Goal: Obtain resource: Download file/media

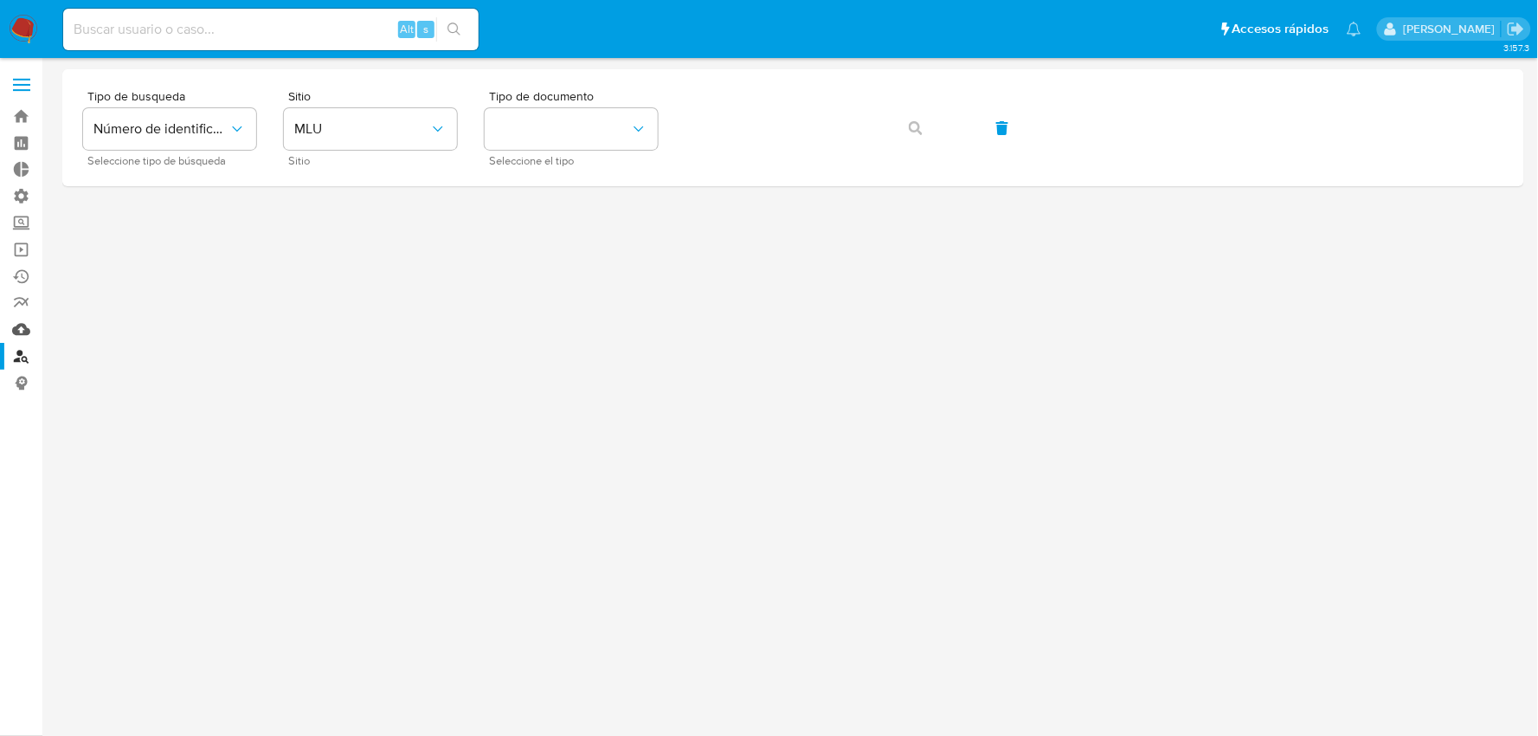
drag, startPoint x: 18, startPoint y: 325, endPoint x: 35, endPoint y: 330, distance: 17.2
click at [18, 325] on link "Mulan" at bounding box center [103, 329] width 206 height 27
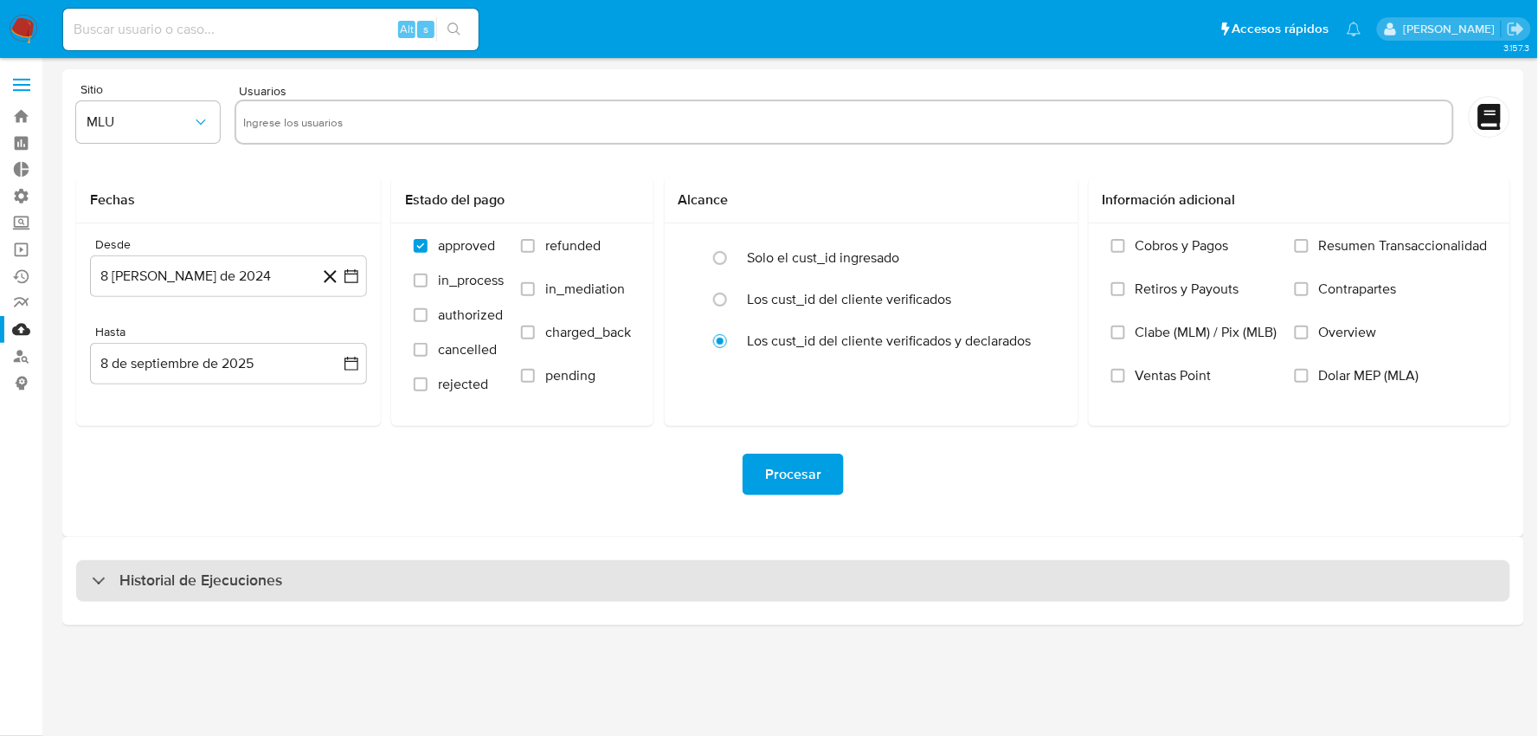
click at [668, 587] on div "Historial de Ejecuciones" at bounding box center [793, 581] width 1434 height 42
select select "10"
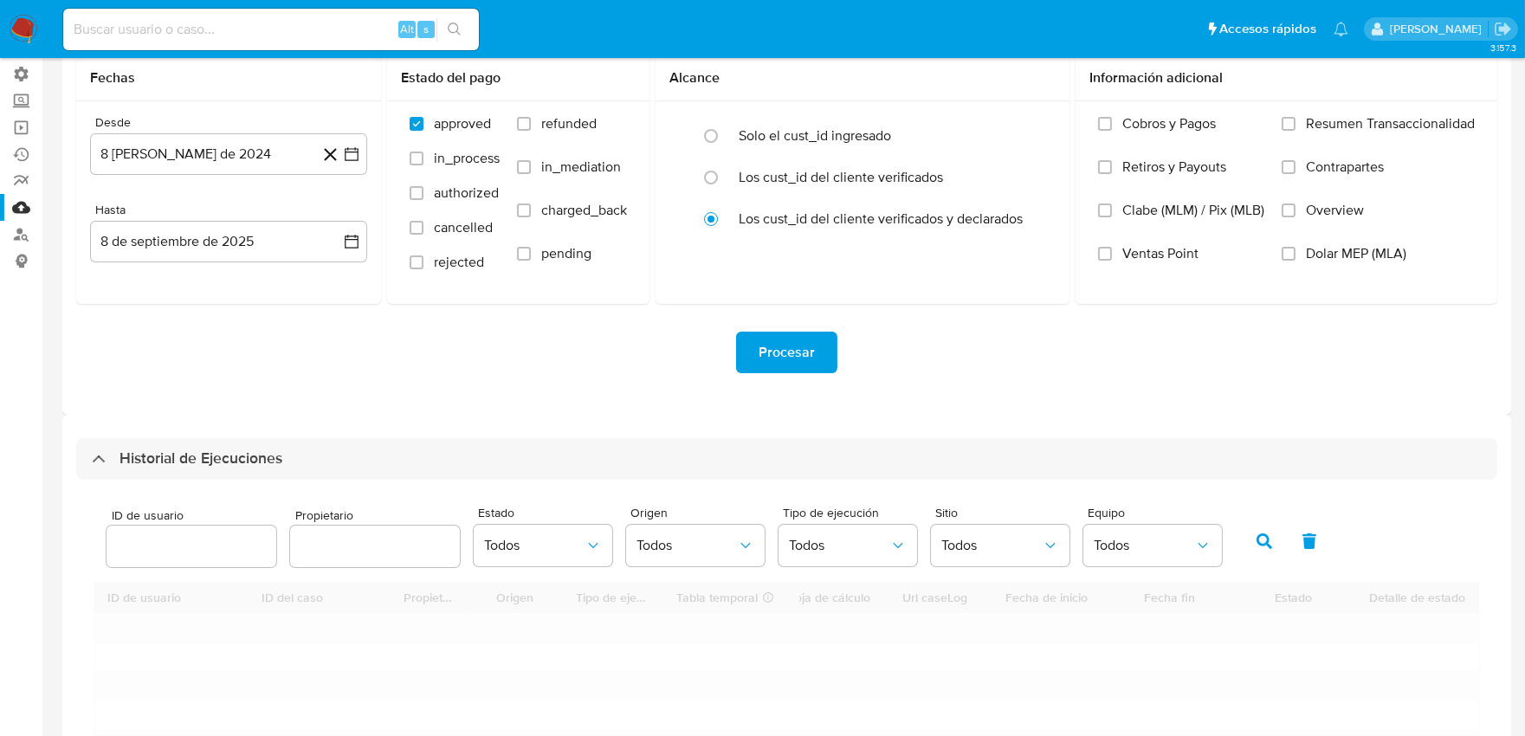
scroll to position [384, 0]
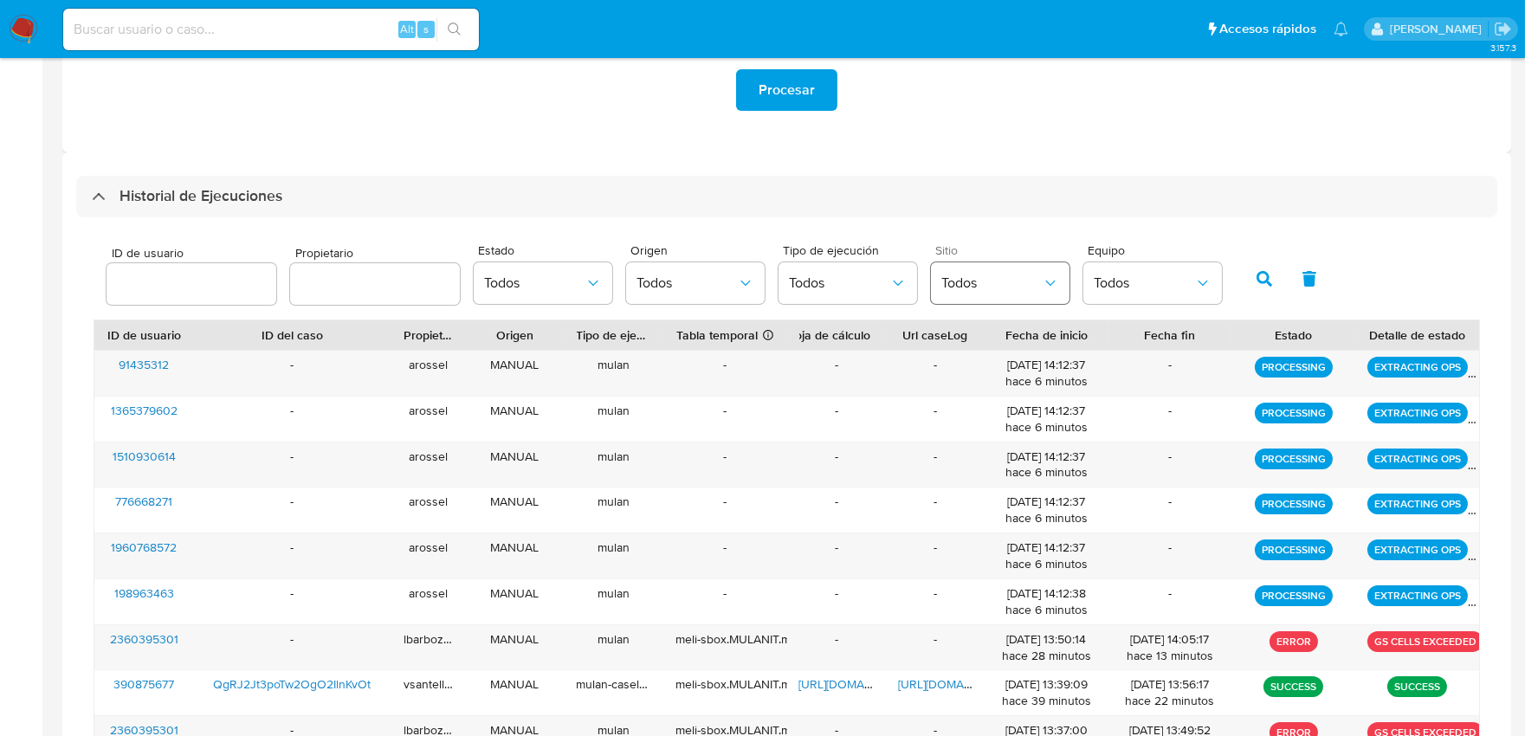
click at [1024, 280] on span "Todos" at bounding box center [991, 282] width 100 height 17
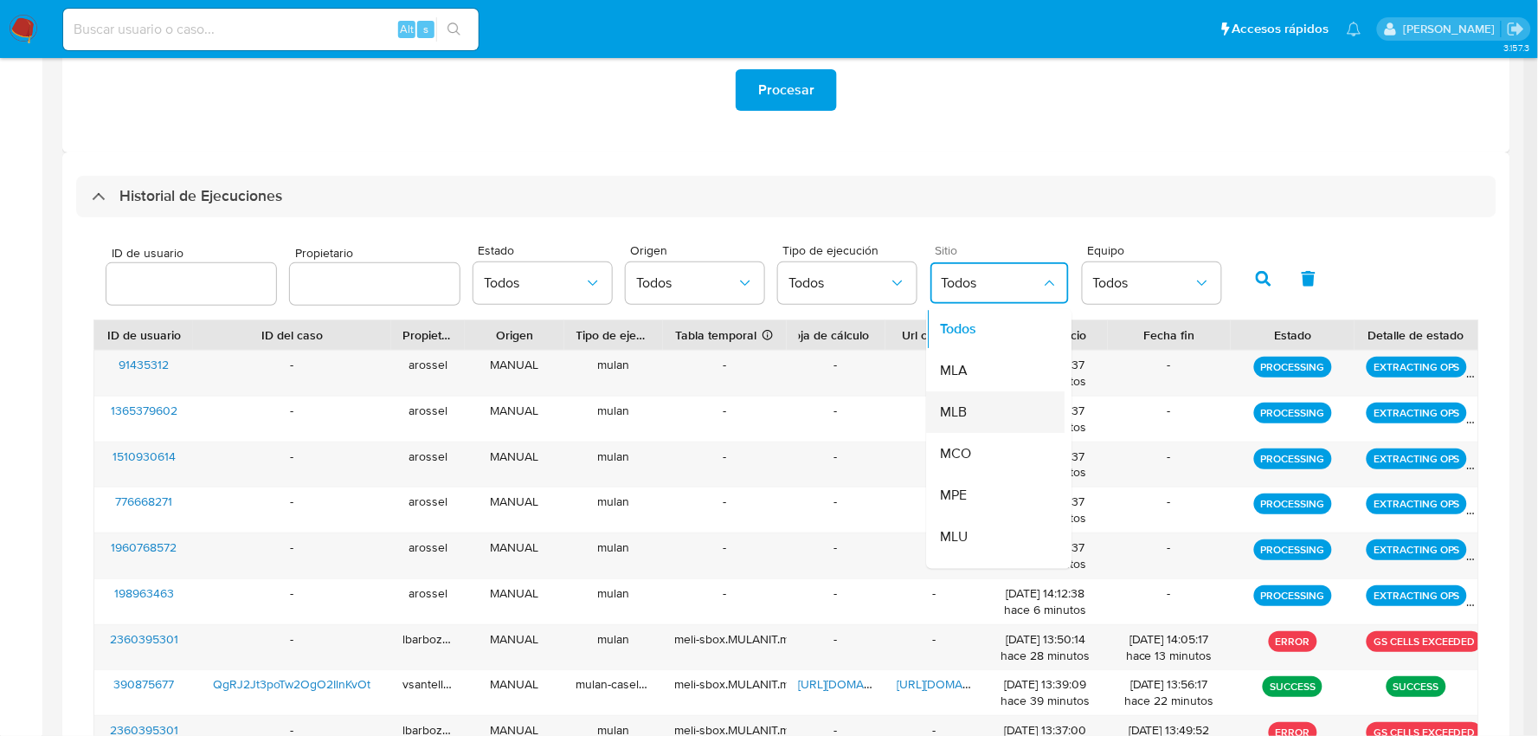
click at [974, 416] on div "MLB" at bounding box center [991, 413] width 100 height 42
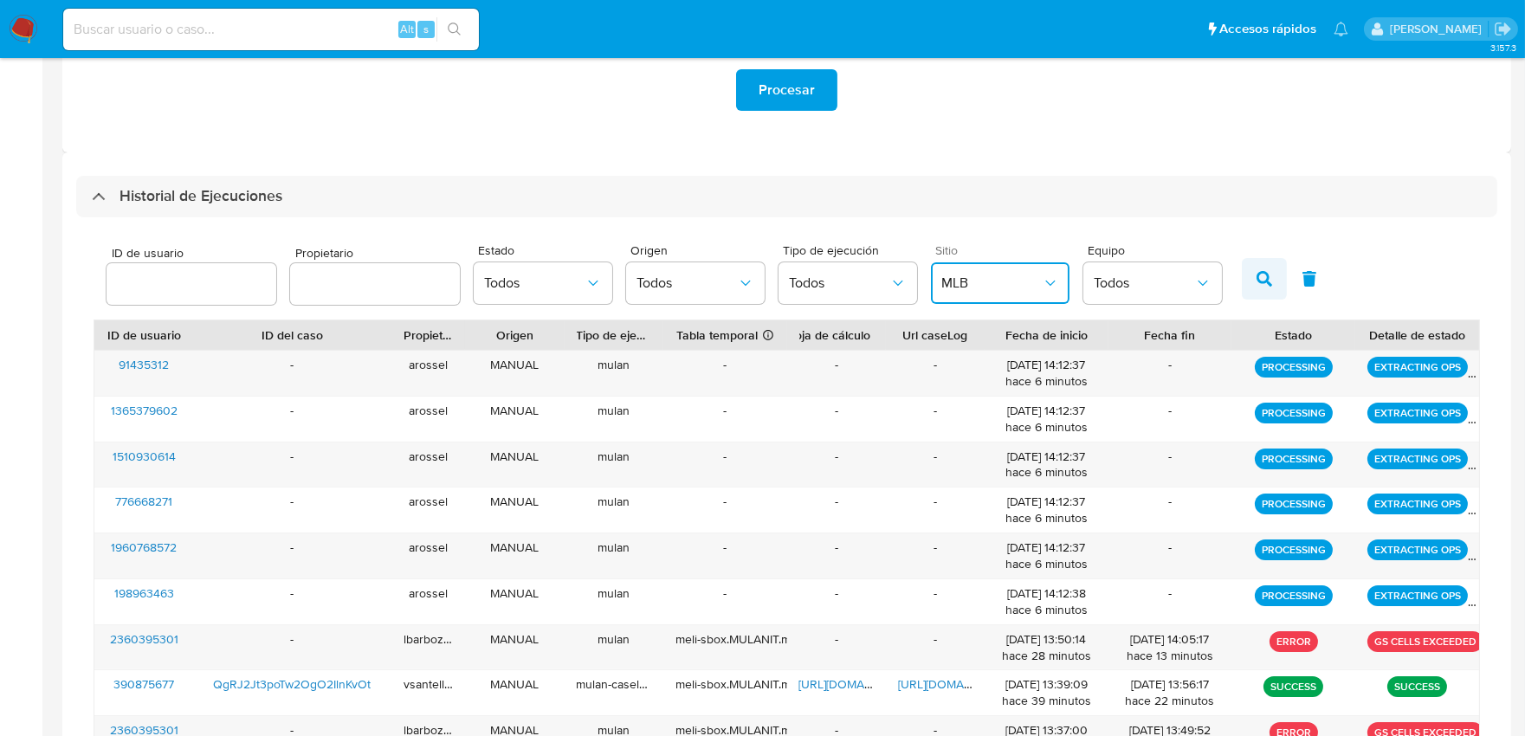
click at [1256, 287] on icon "button" at bounding box center [1264, 279] width 16 height 16
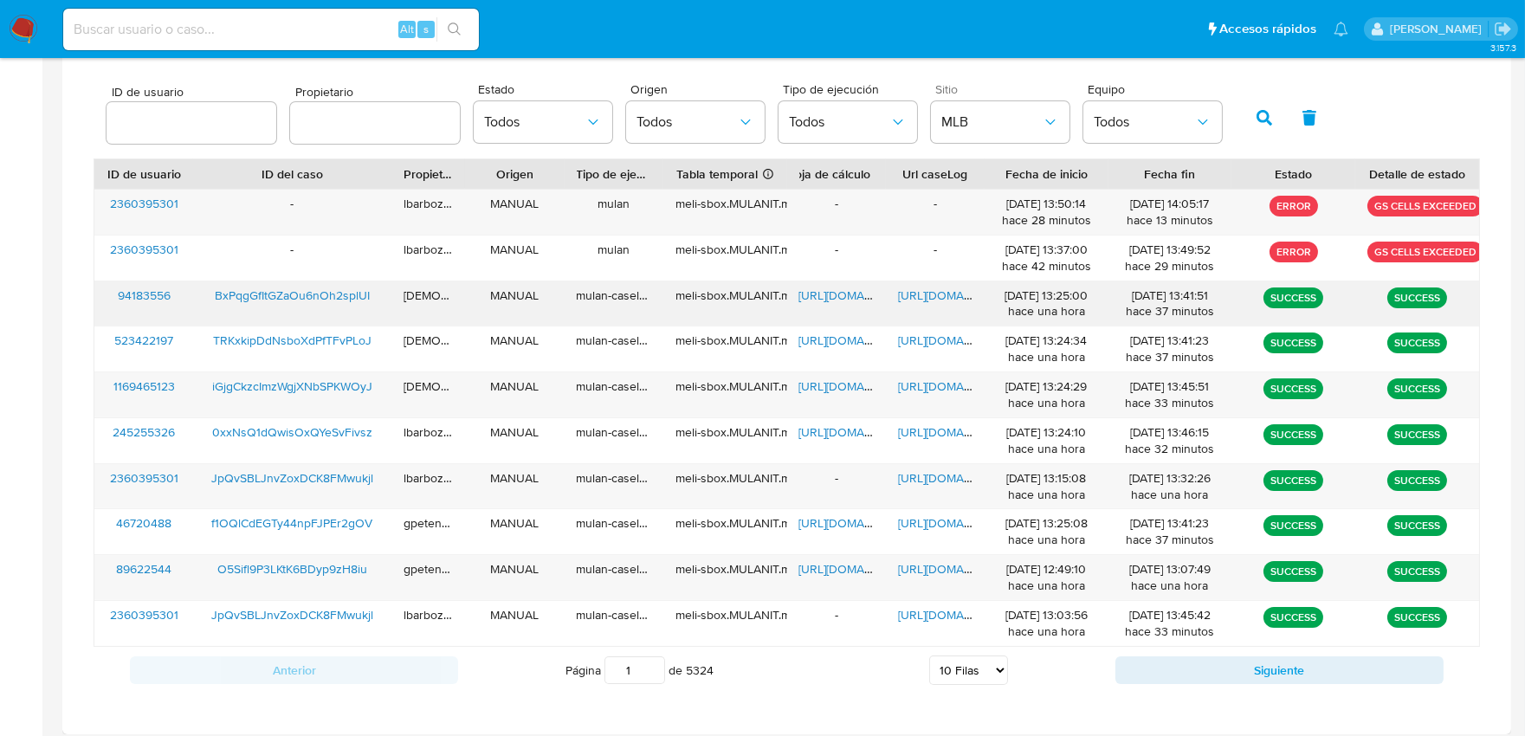
scroll to position [555, 0]
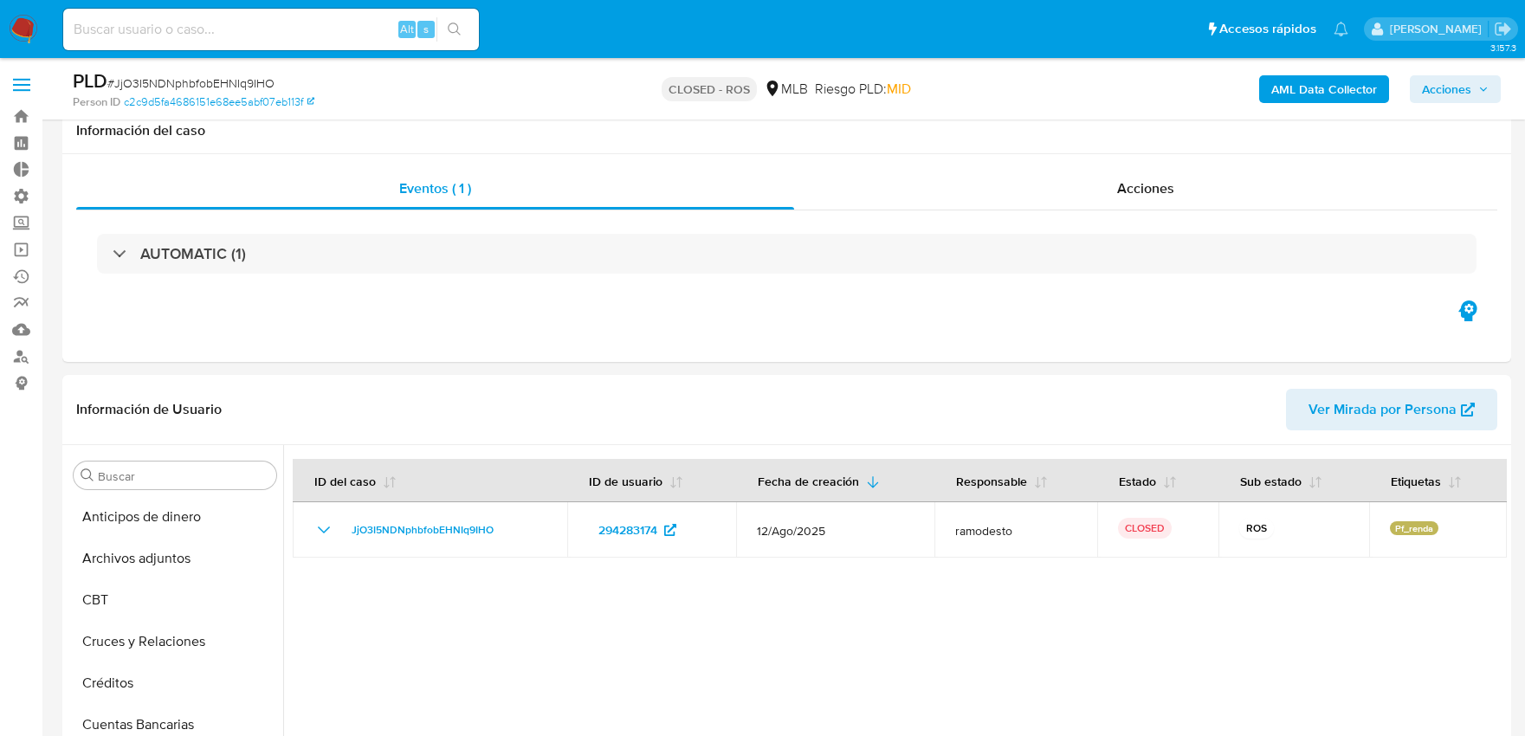
select select "10"
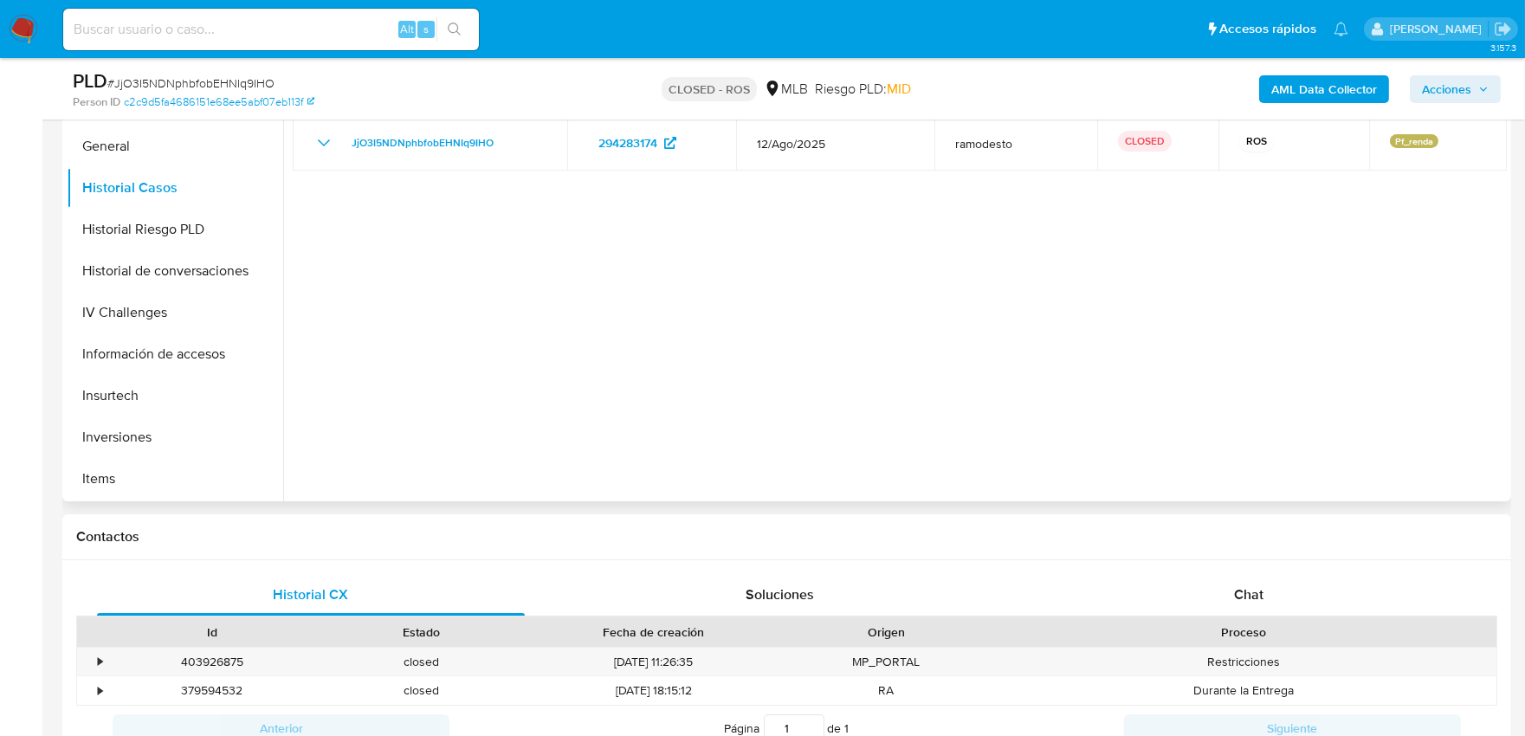
scroll to position [384, 0]
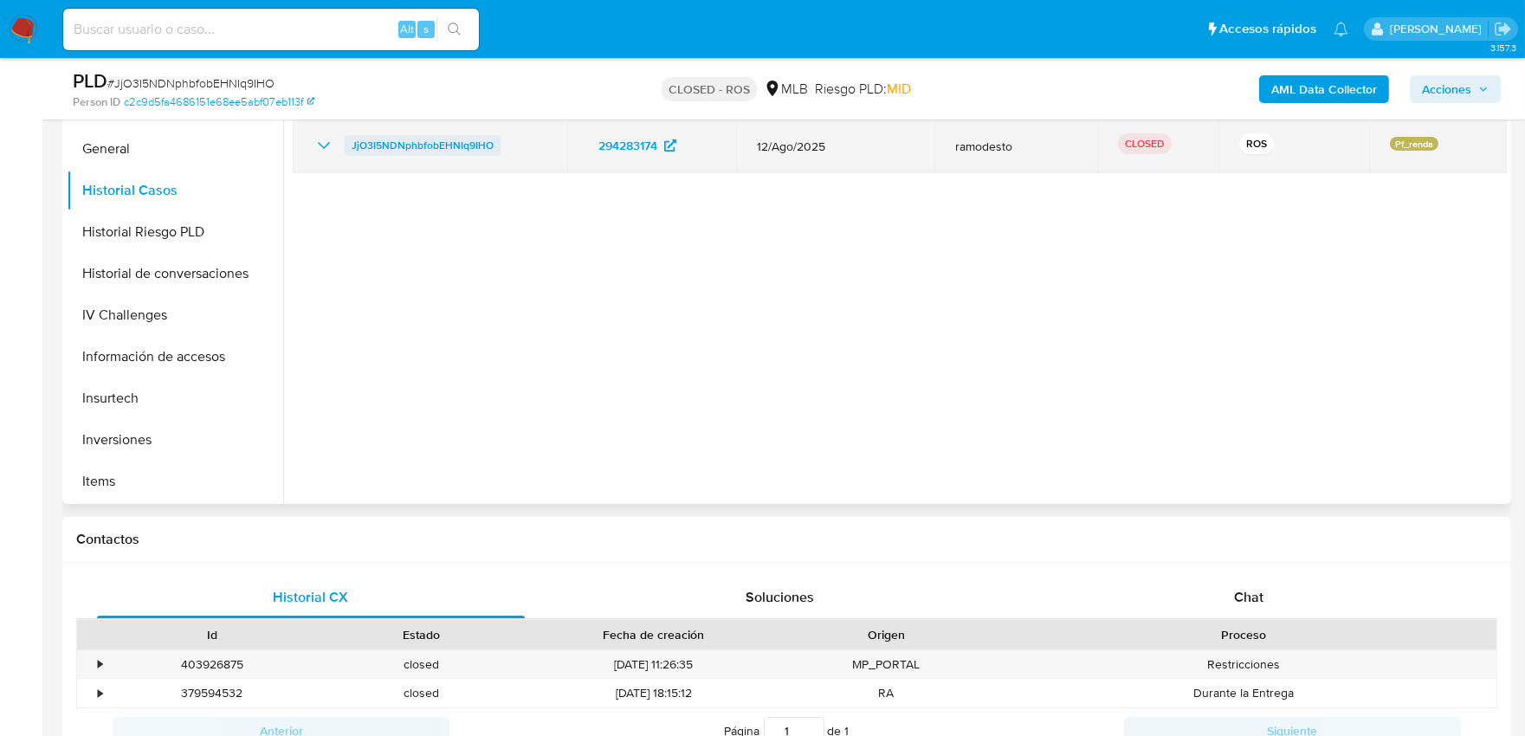
click at [479, 149] on span "JjO3I5NDNphbfobEHNIq9IHO" at bounding box center [422, 145] width 142 height 21
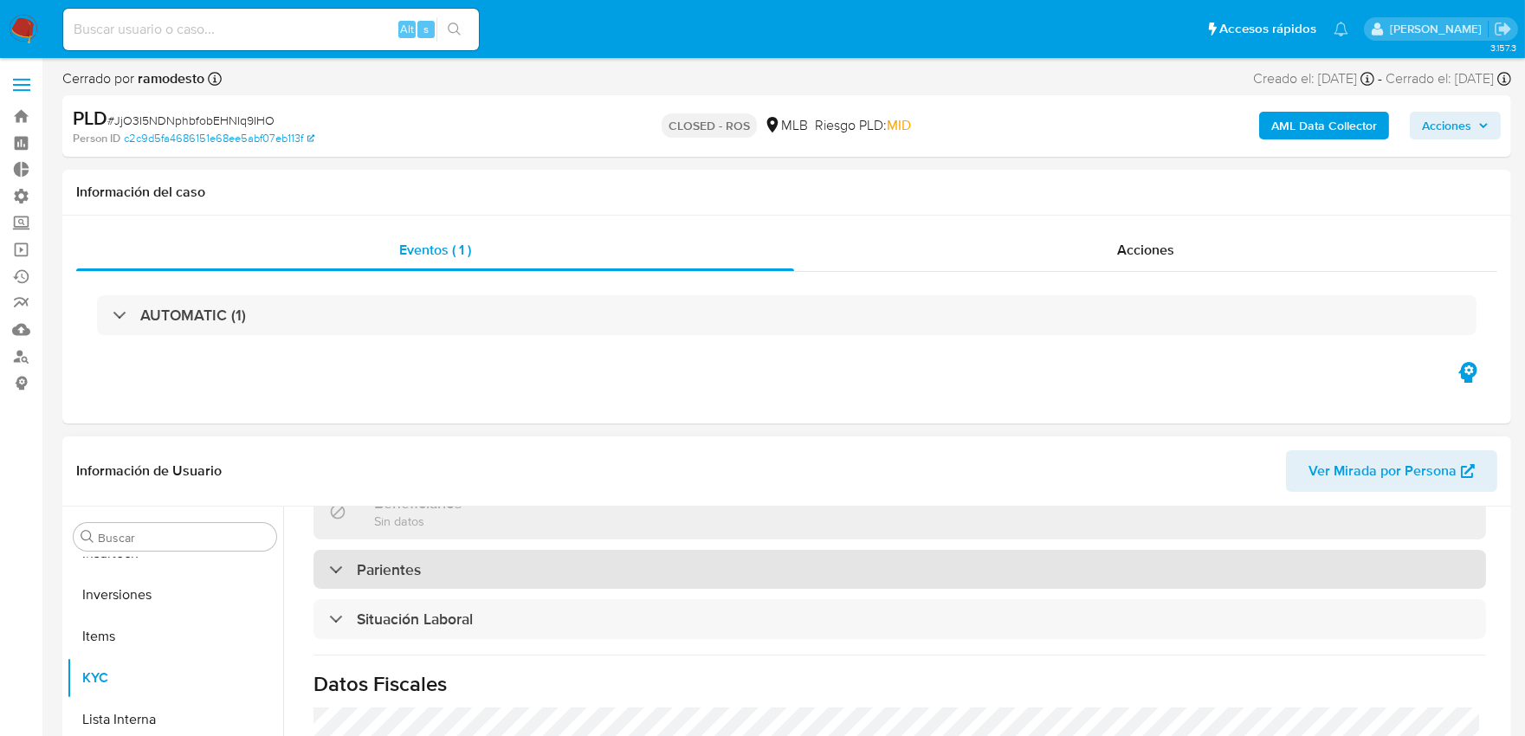
scroll to position [814, 0]
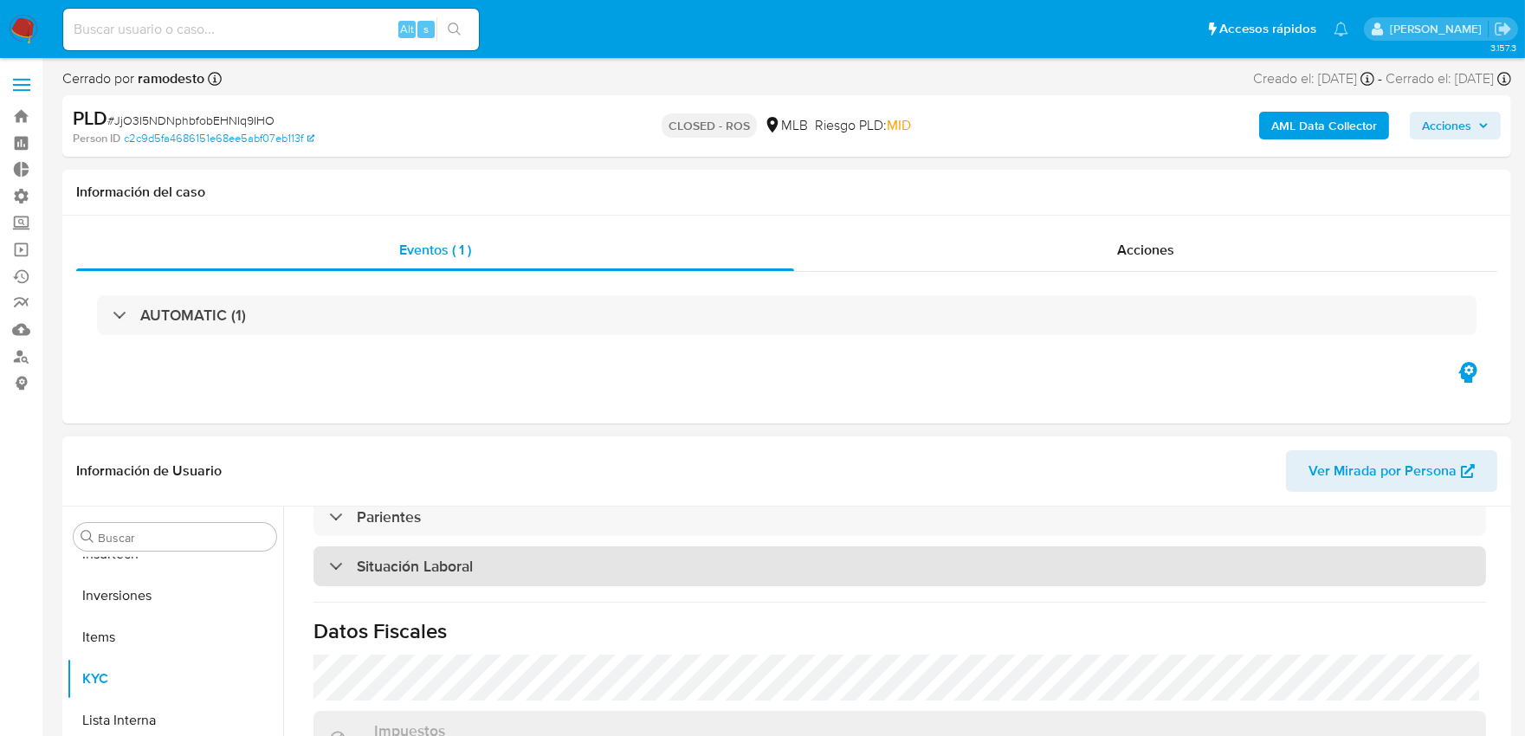
select select "10"
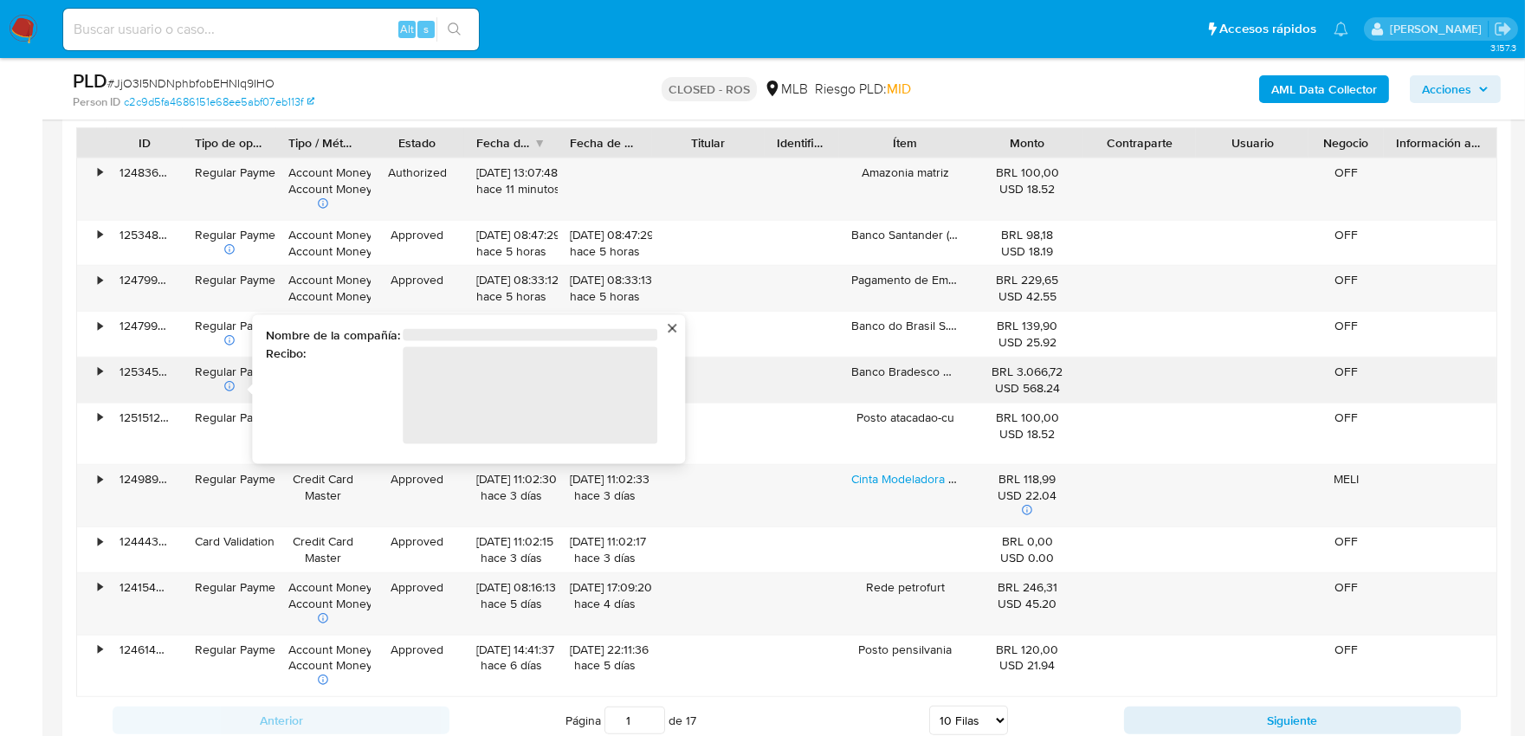
scroll to position [1634, 0]
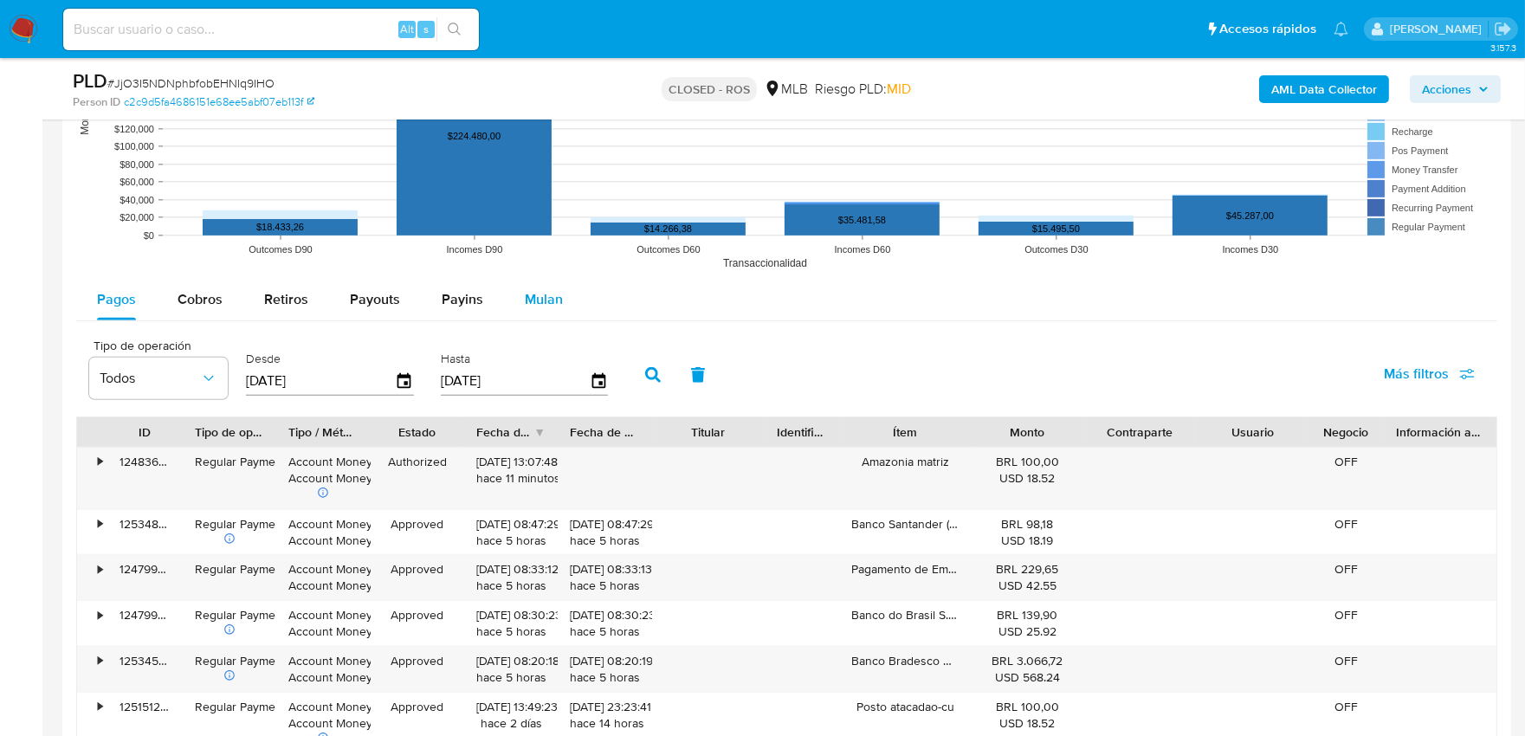
click at [532, 299] on span "Mulan" at bounding box center [544, 299] width 38 height 20
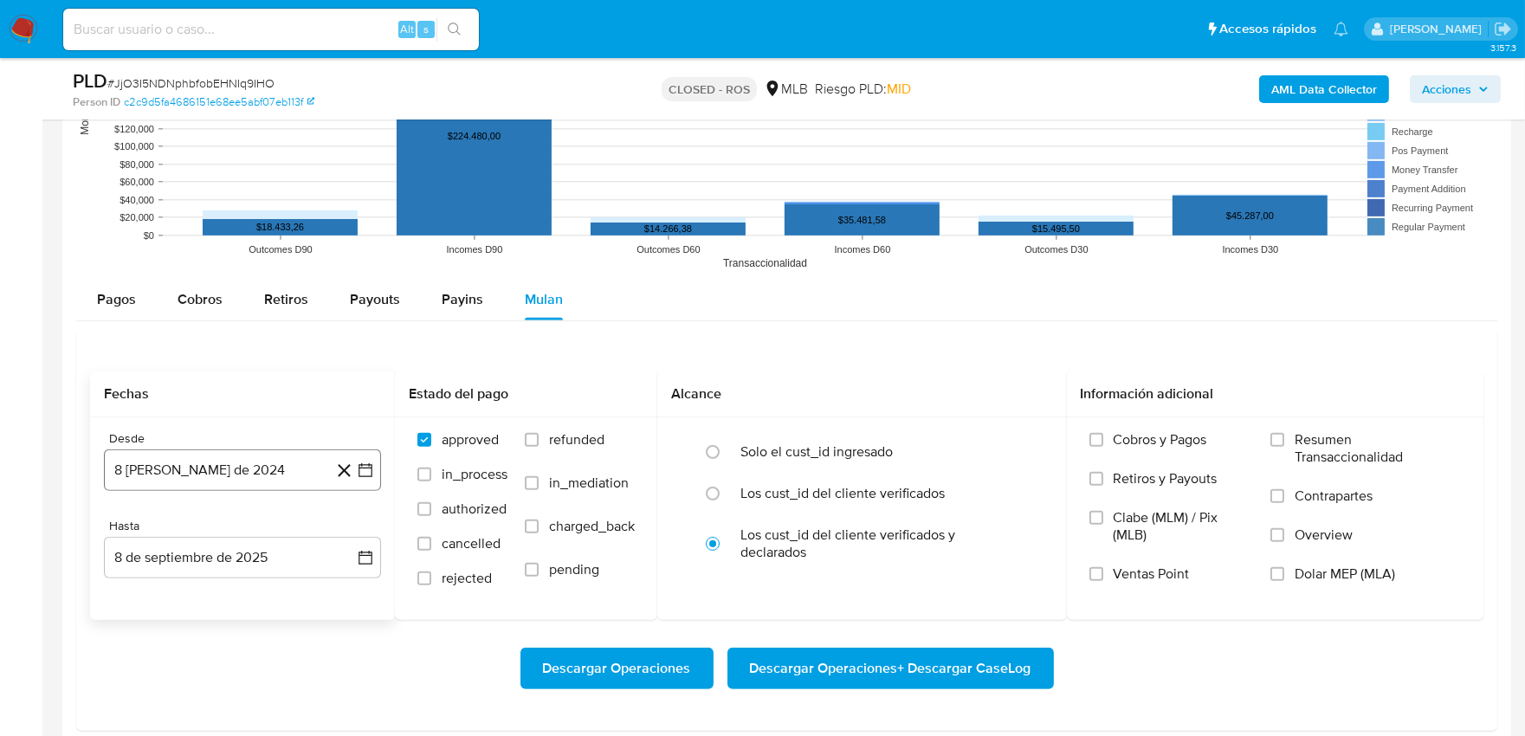
click at [215, 471] on button "8 [PERSON_NAME] de 2024" at bounding box center [242, 470] width 277 height 42
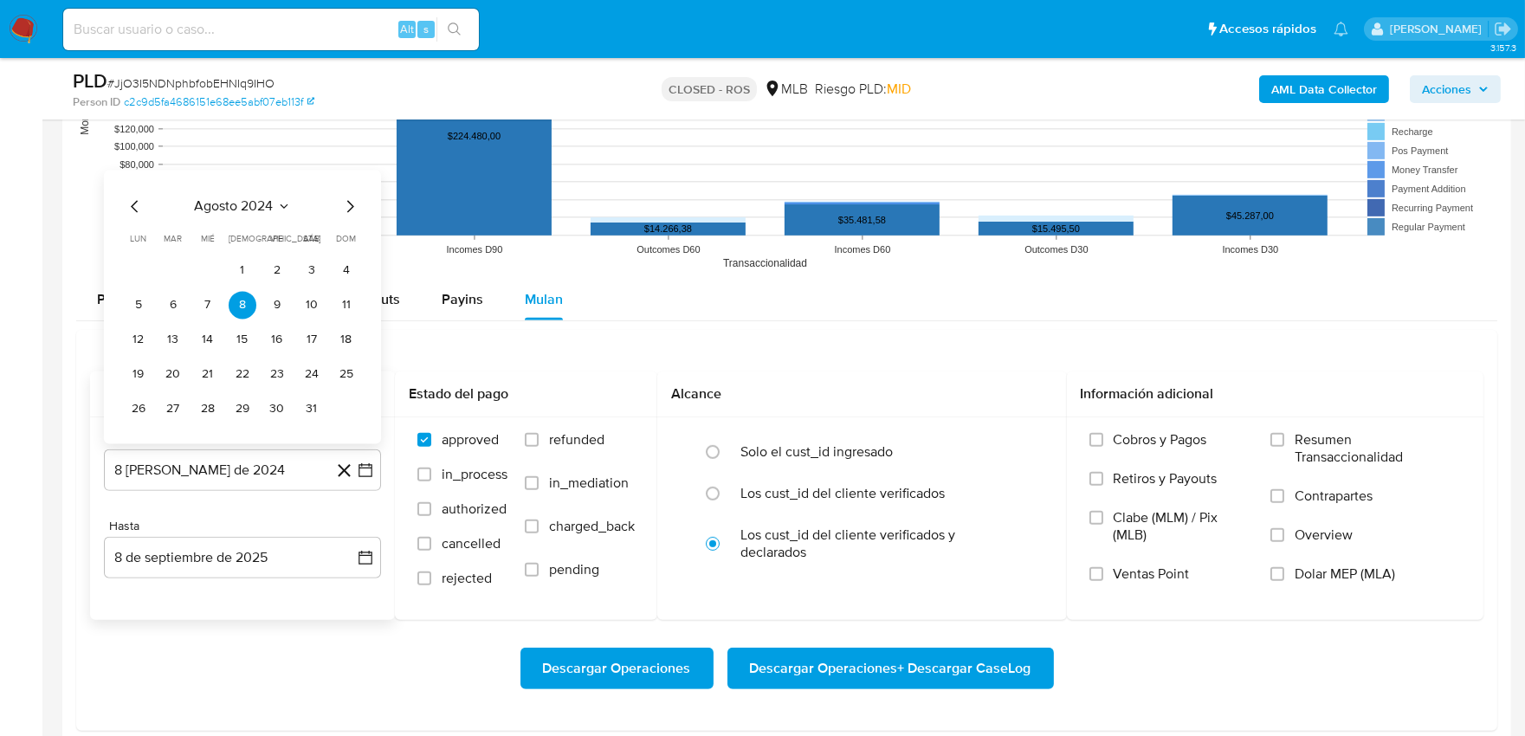
click at [287, 204] on icon "Seleccionar mes y año" at bounding box center [284, 207] width 14 height 14
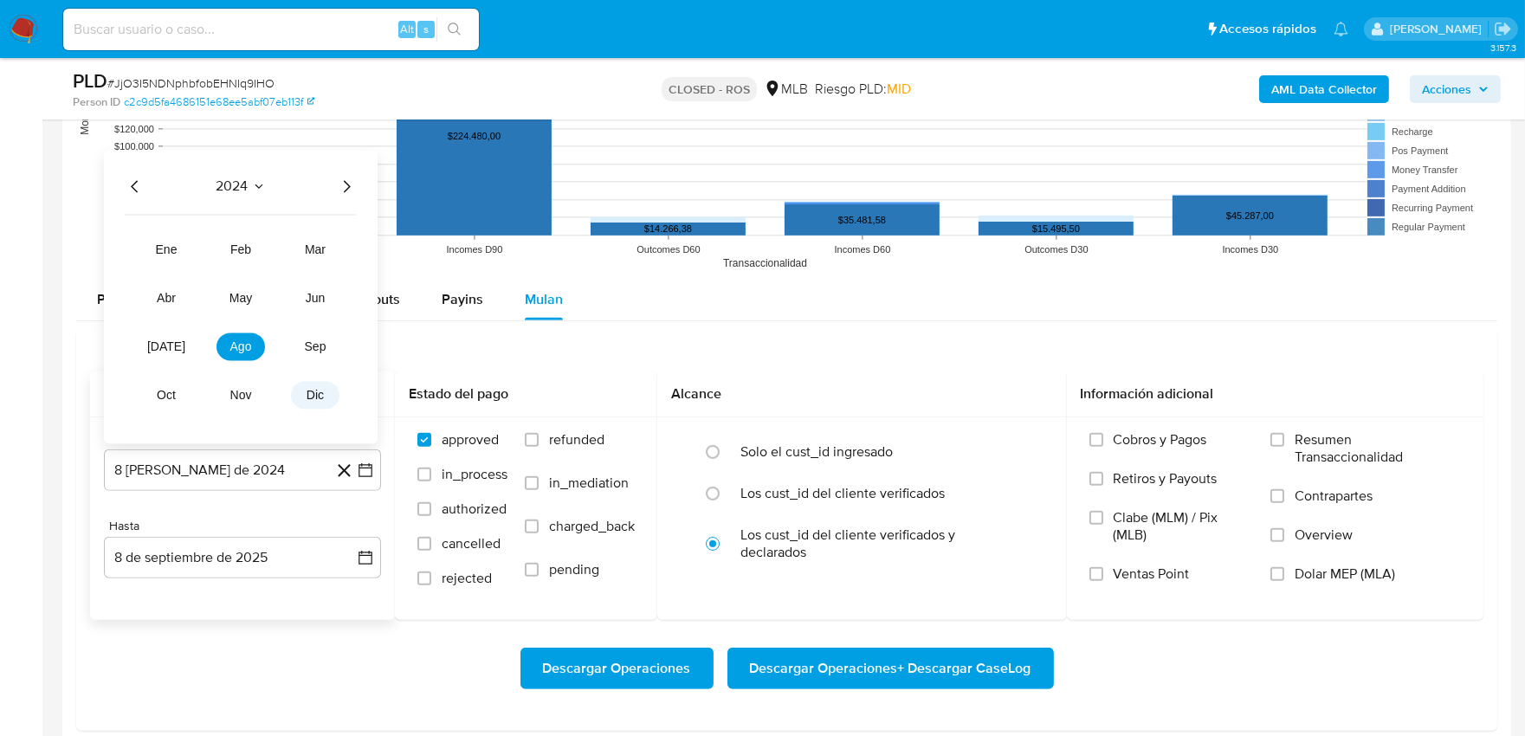
click at [307, 403] on button "dic" at bounding box center [315, 396] width 48 height 28
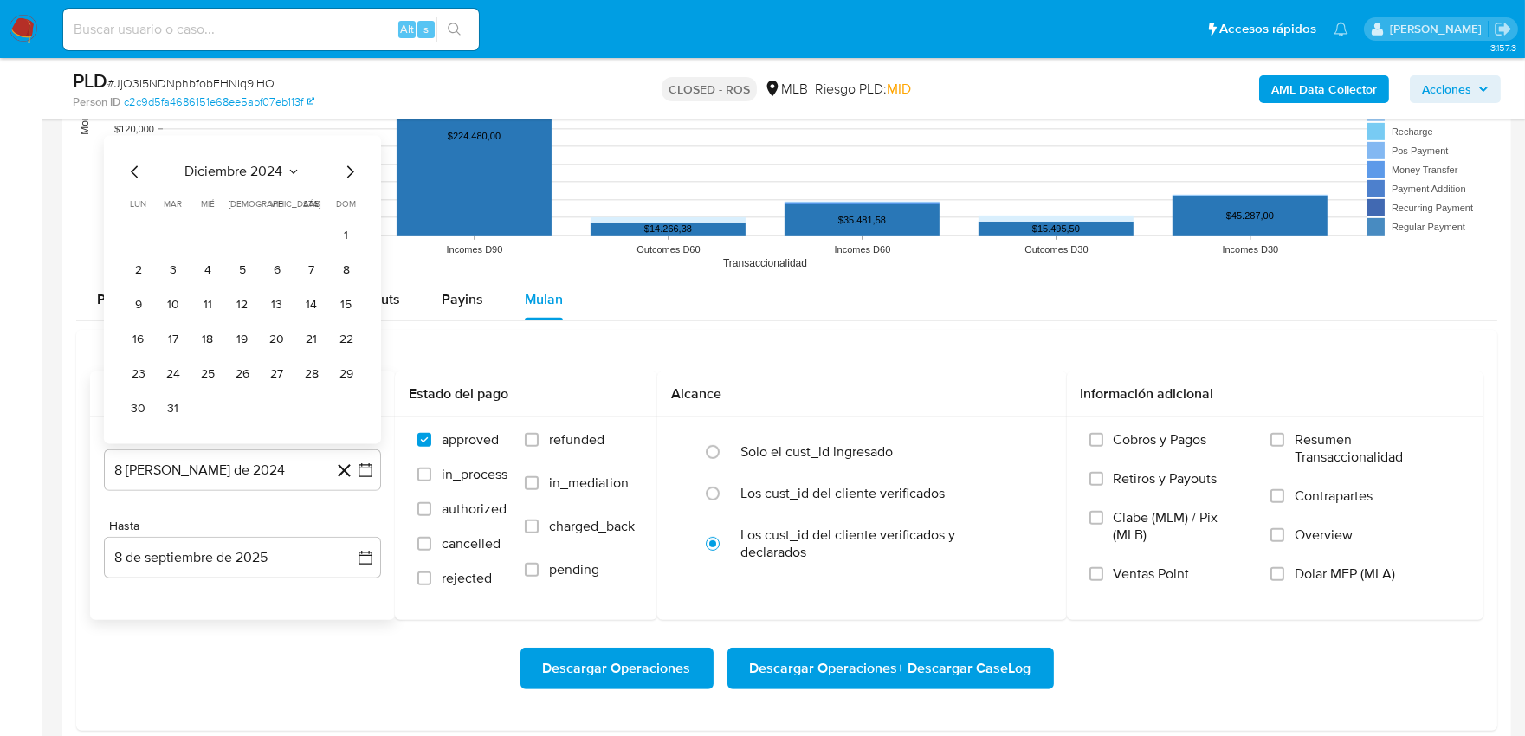
click at [295, 174] on icon "Seleccionar mes y año" at bounding box center [294, 172] width 14 height 14
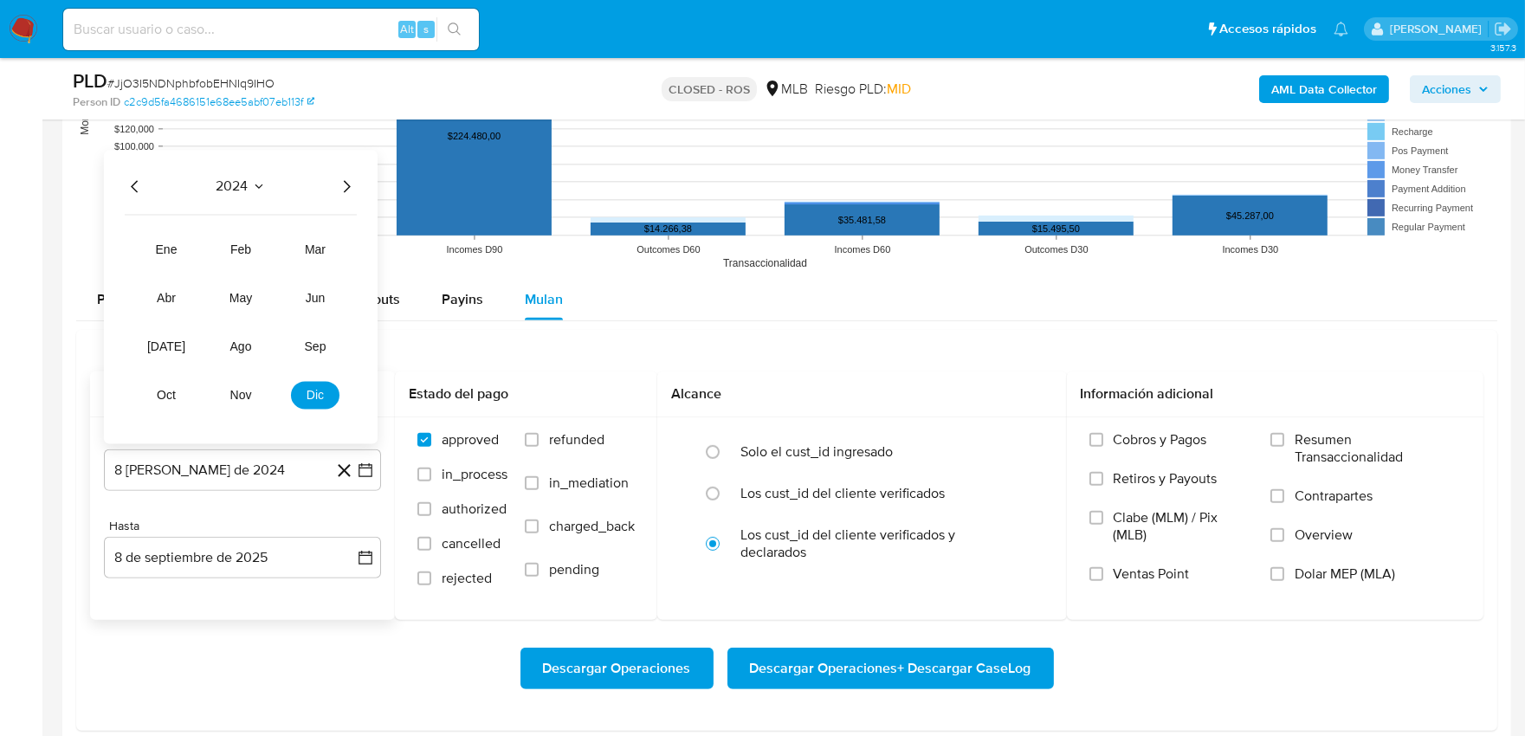
click at [352, 193] on icon "Año siguiente" at bounding box center [346, 187] width 21 height 21
click at [231, 300] on span "may" at bounding box center [240, 299] width 23 height 14
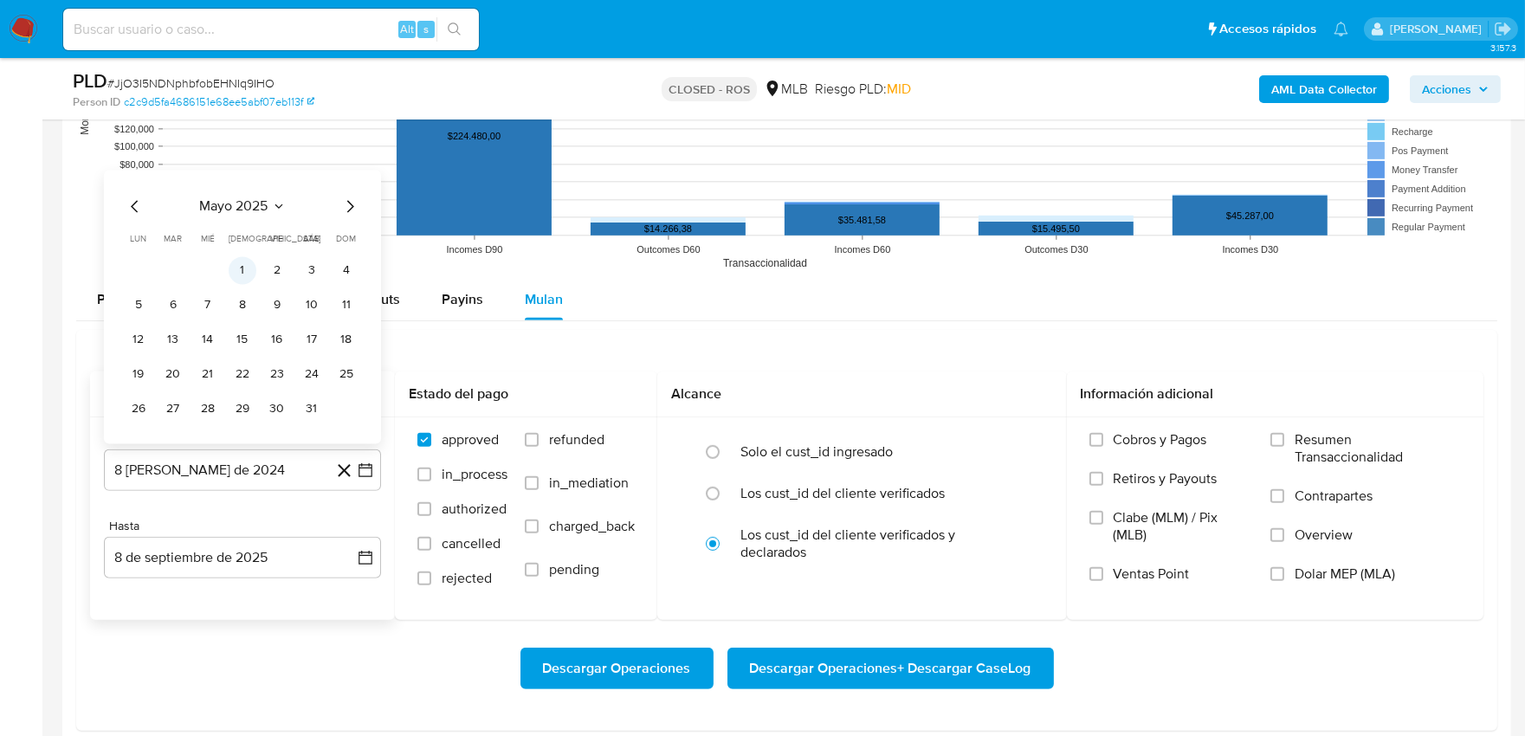
click at [237, 275] on button "1" at bounding box center [243, 271] width 28 height 28
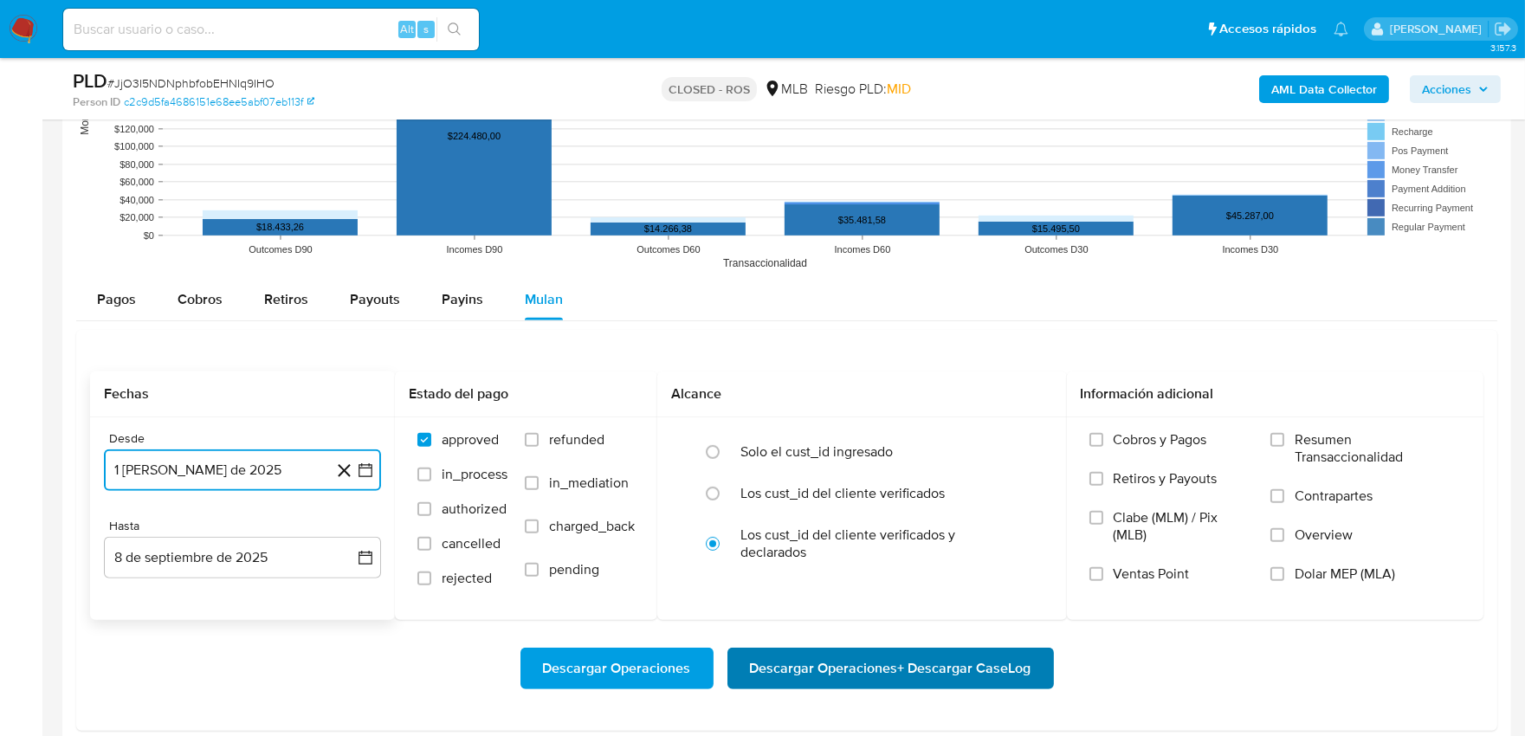
click at [828, 670] on span "Descargar Operaciones + Descargar CaseLog" at bounding box center [890, 668] width 281 height 38
